Goal: Obtain resource: Obtain resource

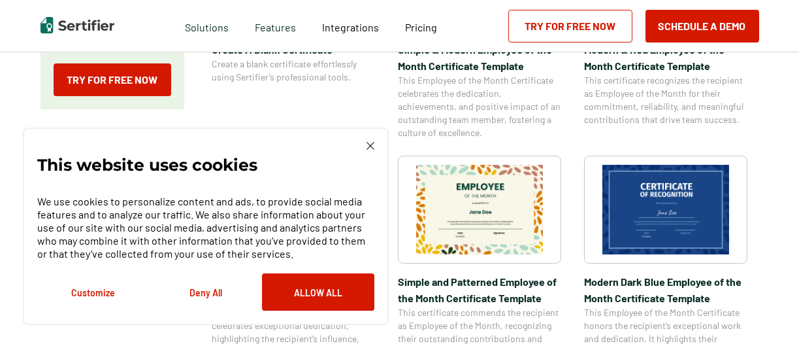
scroll to position [369, 0]
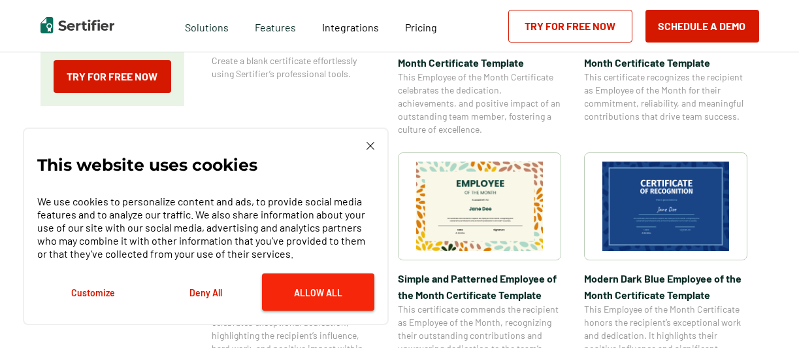
click at [311, 293] on button "Allow All" at bounding box center [318, 291] width 112 height 37
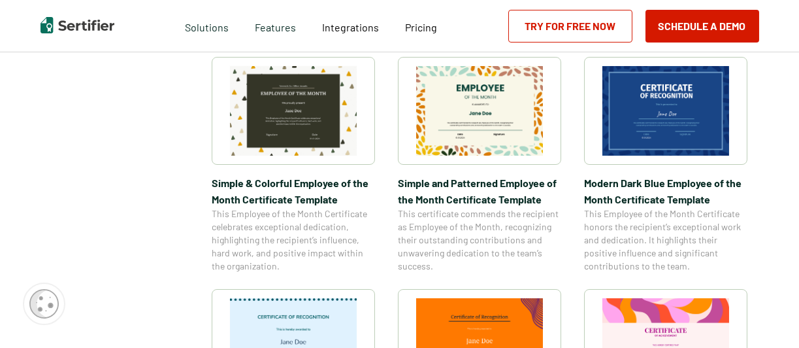
scroll to position [390, 0]
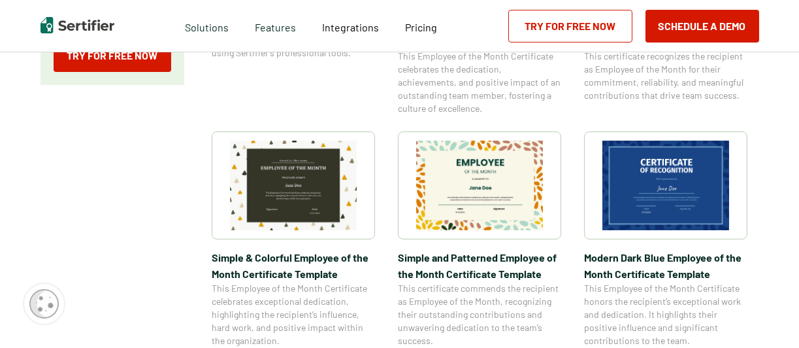
click at [681, 194] on img at bounding box center [665, 185] width 127 height 90
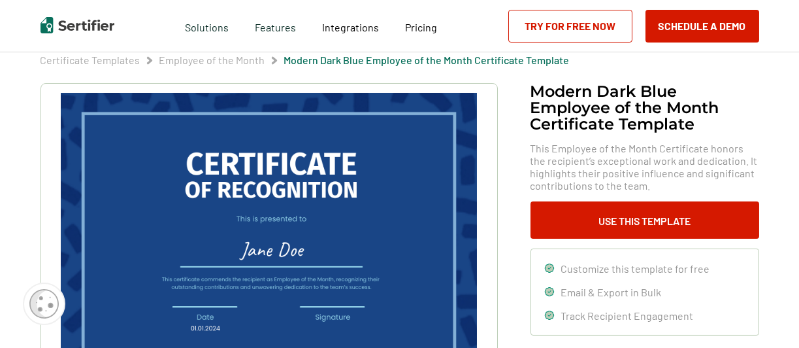
scroll to position [112, 0]
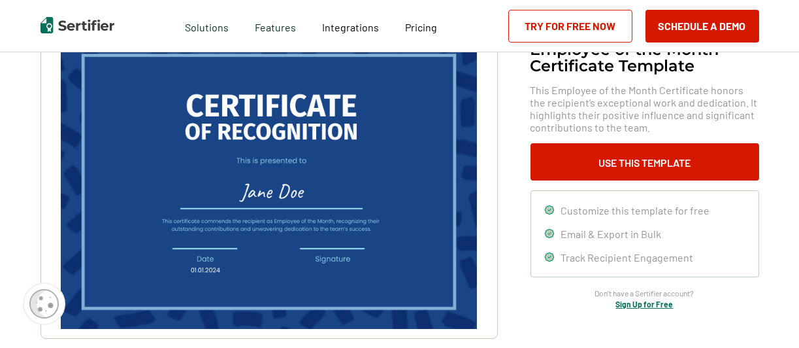
click at [338, 248] on img at bounding box center [269, 182] width 416 height 294
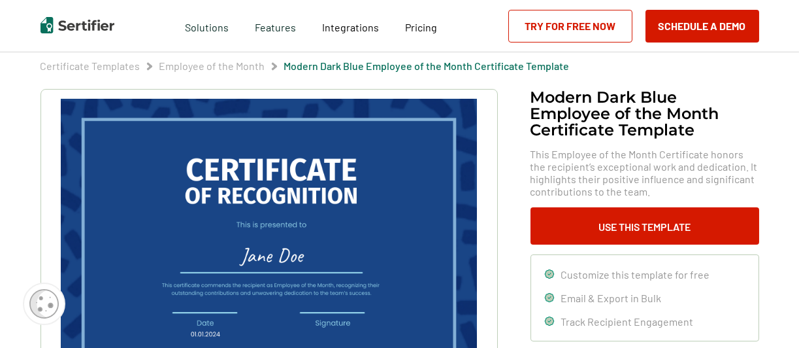
scroll to position [49, 0]
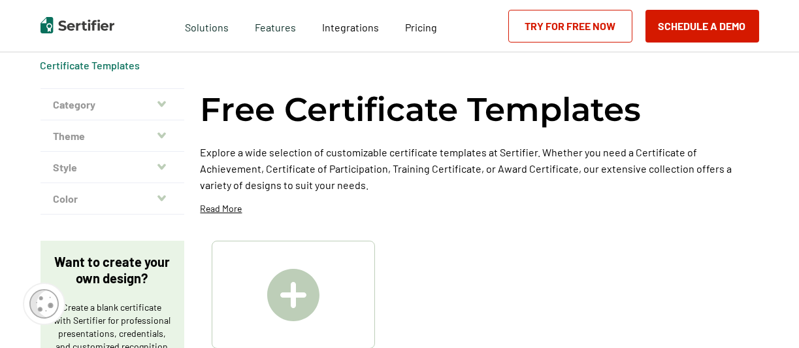
scroll to position [390, 0]
